Goal: Task Accomplishment & Management: Manage account settings

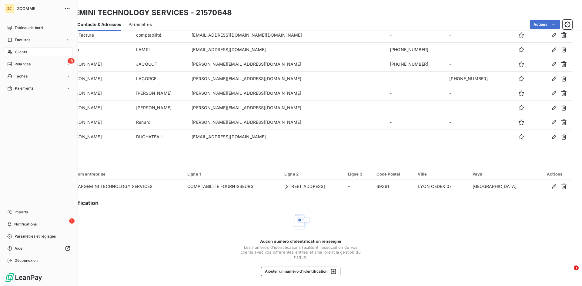
click at [19, 51] on span "Clients" at bounding box center [21, 51] width 12 height 5
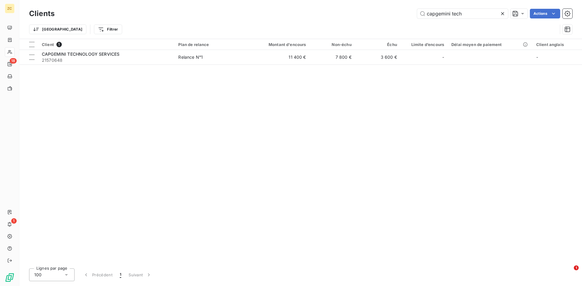
drag, startPoint x: 463, startPoint y: 12, endPoint x: 348, endPoint y: 5, distance: 115.7
click at [348, 5] on div "Clients capgemini tech Actions Trier Filtrer" at bounding box center [300, 19] width 563 height 39
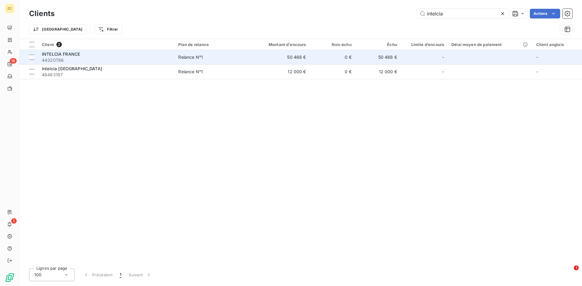
type input "intelcia"
click at [75, 55] on span "INTELCIA FRANCE" at bounding box center [61, 54] width 38 height 5
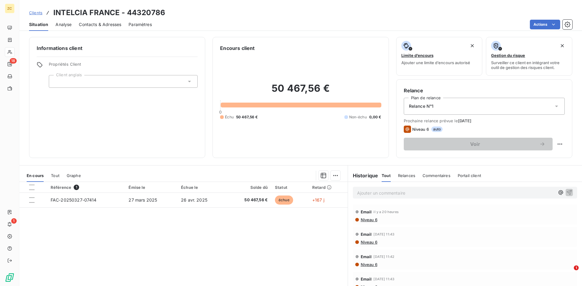
click at [97, 26] on span "Contacts & Adresses" at bounding box center [100, 25] width 42 height 6
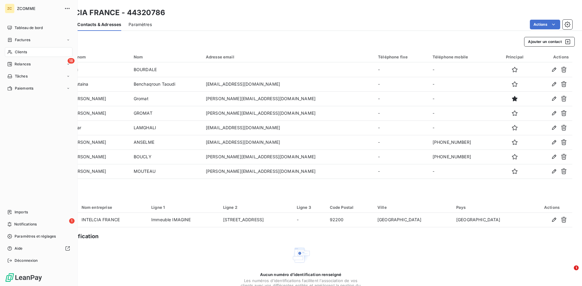
click at [23, 52] on span "Clients" at bounding box center [21, 51] width 12 height 5
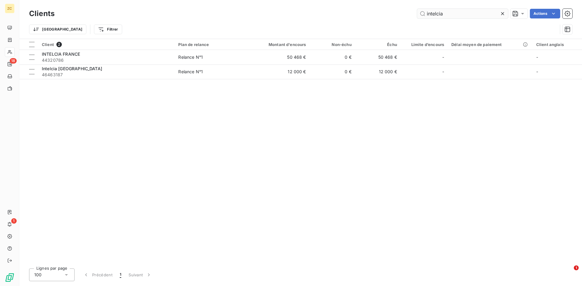
click at [388, 15] on input "intelcia" at bounding box center [462, 14] width 91 height 10
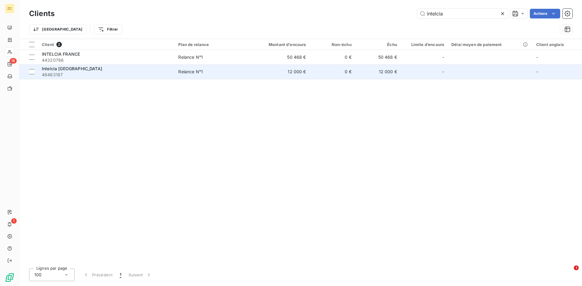
click at [63, 72] on span "46463187" at bounding box center [106, 75] width 129 height 6
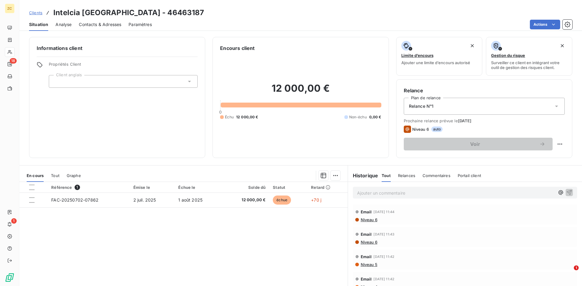
click at [94, 26] on span "Contacts & Adresses" at bounding box center [100, 25] width 42 height 6
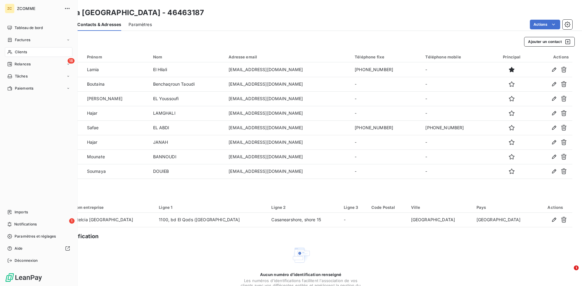
click at [26, 52] on span "Clients" at bounding box center [21, 51] width 12 height 5
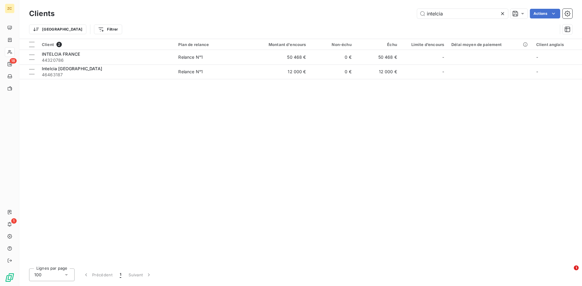
drag, startPoint x: 456, startPoint y: 15, endPoint x: 388, endPoint y: 14, distance: 67.6
click at [388, 14] on div "intelcia Actions" at bounding box center [317, 14] width 510 height 10
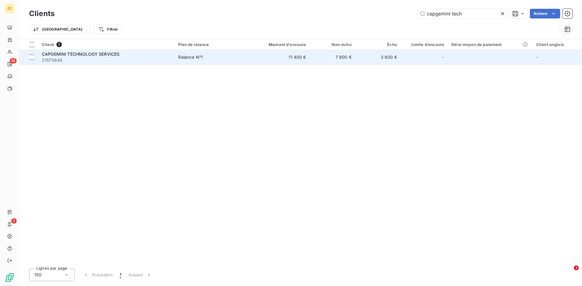
type input "capgemini tech"
click at [66, 53] on span "CAPGEMINI TECHNOLOGY SERVICES" at bounding box center [81, 54] width 78 height 5
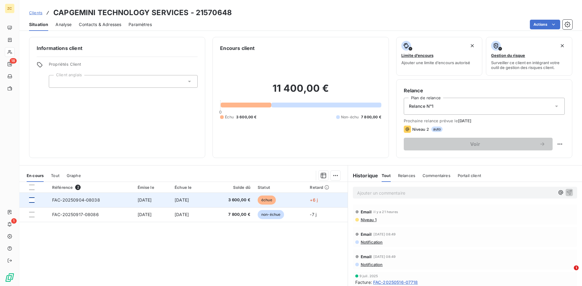
click at [33, 177] on div at bounding box center [31, 200] width 5 height 5
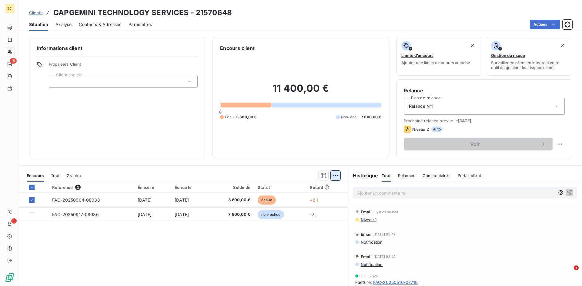
click at [332, 177] on html "ZC 18 1 Clients CAPGEMINI TECHNOLOGY SERVICES - 21570648 Situation Analyse Cont…" at bounding box center [291, 143] width 582 height 286
click at [271, 177] on div "Ajouter une promesse de paiement (1 facture)" at bounding box center [281, 200] width 107 height 10
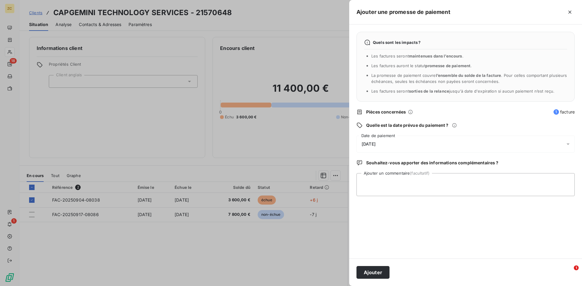
click at [376, 144] on span "[DATE]" at bounding box center [369, 144] width 14 height 5
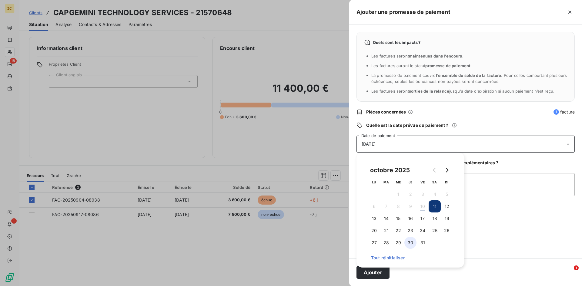
click at [388, 177] on button "30" at bounding box center [410, 243] width 12 height 12
click at [376, 177] on button "Ajouter" at bounding box center [372, 272] width 33 height 13
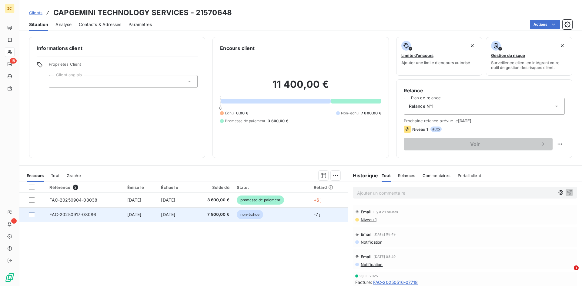
click at [32, 177] on div at bounding box center [31, 214] width 5 height 5
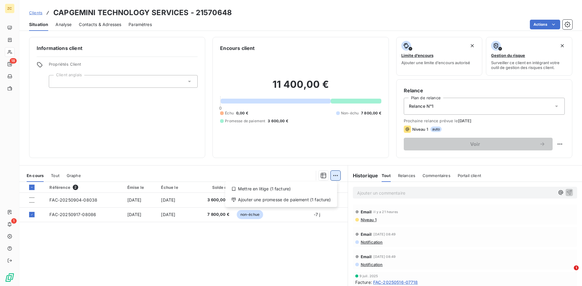
click at [332, 176] on html "ZC 18 1 Clients CAPGEMINI TECHNOLOGY SERVICES - 21570648 Situation Analyse Cont…" at bounding box center [291, 143] width 582 height 286
click at [290, 177] on div "Ajouter une promesse de paiement (1 facture)" at bounding box center [281, 200] width 107 height 10
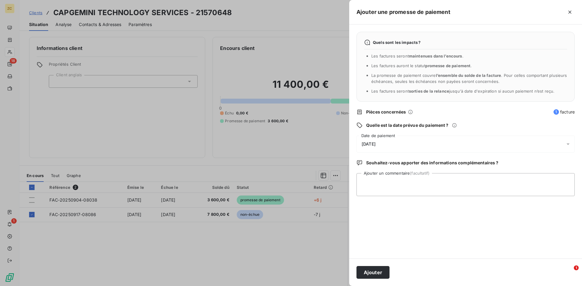
click at [376, 143] on span "[DATE]" at bounding box center [369, 144] width 14 height 5
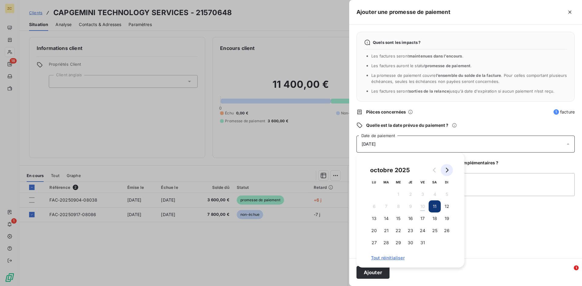
click at [388, 170] on icon "Go to next month" at bounding box center [446, 170] width 5 height 5
click at [388, 177] on button "7" at bounding box center [422, 207] width 12 height 12
click at [373, 177] on button "Ajouter" at bounding box center [372, 272] width 33 height 13
